Goal: Task Accomplishment & Management: Manage account settings

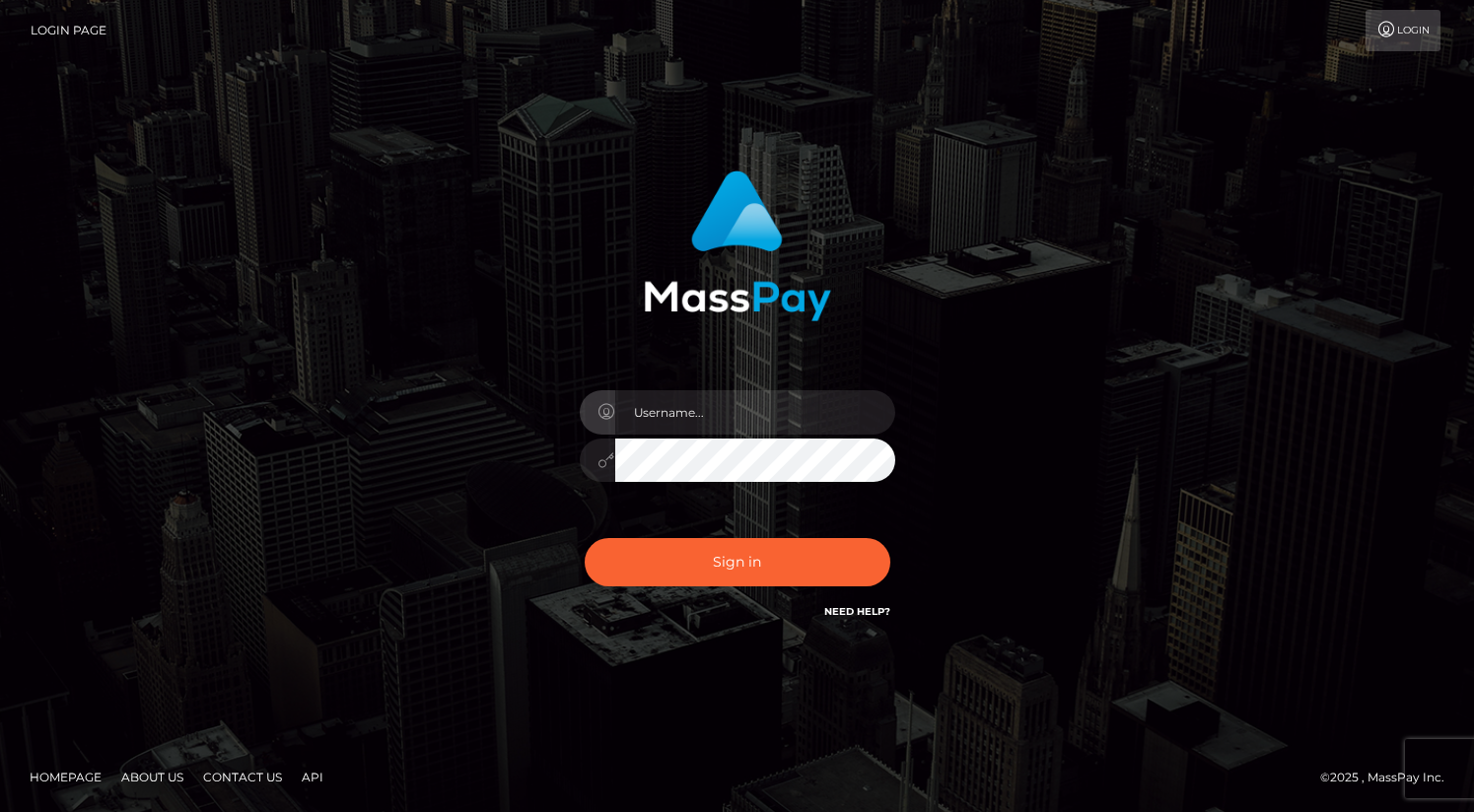
click at [708, 431] on input "text" at bounding box center [755, 412] width 280 height 45
type input "ollie.fanvue"
